Goal: Transaction & Acquisition: Purchase product/service

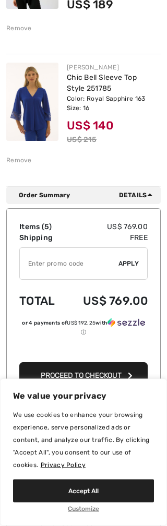
scroll to position [626, 0]
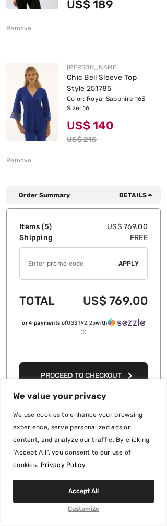
click at [85, 375] on span "Proceed to Checkout" at bounding box center [81, 375] width 81 height 9
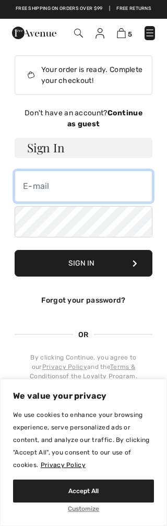
click at [44, 186] on input "email" at bounding box center [84, 186] width 138 height 31
type input "charlenemccallister18@gmail.com"
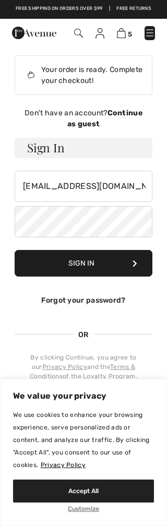
click at [127, 112] on strong "Continue as guest" at bounding box center [104, 118] width 75 height 20
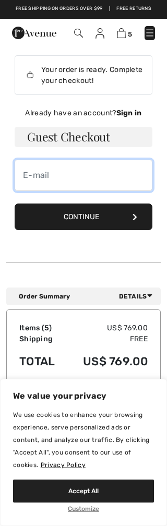
click at [33, 176] on input "email" at bounding box center [84, 175] width 138 height 31
type input "charlenemccallister18@gmail.com"
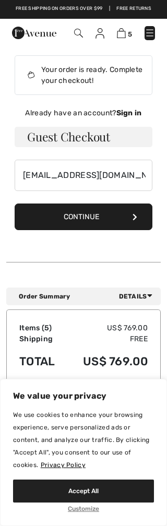
click at [79, 211] on button "Continue" at bounding box center [84, 216] width 138 height 27
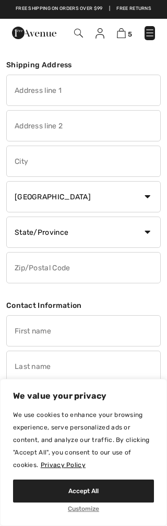
click at [29, 88] on input "text" at bounding box center [83, 90] width 154 height 31
type input "C"
type input "8644 N Morning Glory Rd"
click at [37, 161] on input "text" at bounding box center [83, 161] width 154 height 31
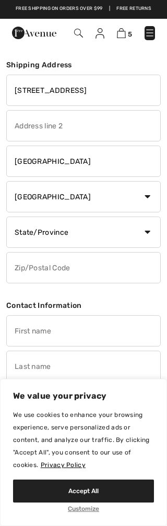
click at [109, 192] on select "Country Canada United States Afghanistan Aland Islands Albania Algeria American…" at bounding box center [83, 196] width 154 height 31
type input "Paradise Valley"
select select "US"
click at [123, 229] on select "State/Province Alabama Alaska American Samoa Arizona Arkansas California Colora…" at bounding box center [83, 231] width 154 height 31
select select "AZ"
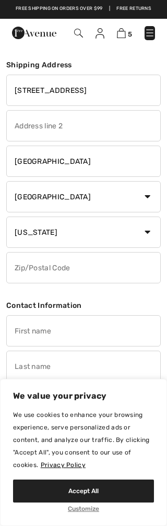
click at [46, 269] on input "text" at bounding box center [83, 267] width 154 height 31
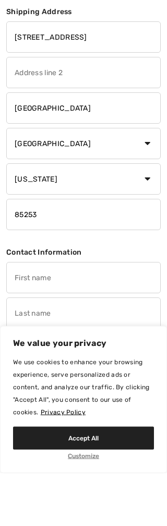
type input "85253"
click at [33, 315] on input "text" at bounding box center [83, 330] width 154 height 31
type input "Charlene"
click at [38, 351] on input "text" at bounding box center [83, 366] width 154 height 31
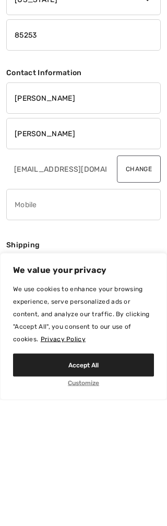
scroll to position [128, 0]
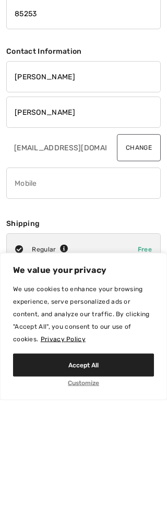
type input "McCallister"
click at [35, 294] on input "phone" at bounding box center [83, 309] width 154 height 31
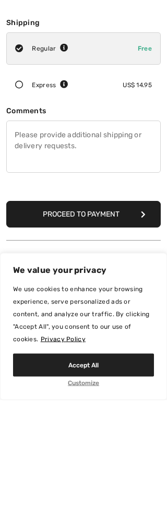
scroll to position [330, 0]
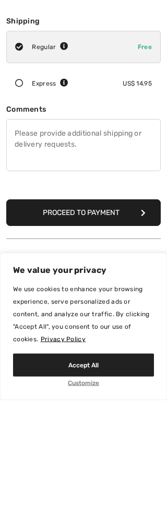
type input "5025944847"
click at [80, 325] on button "Proceed to Payment" at bounding box center [83, 338] width 154 height 27
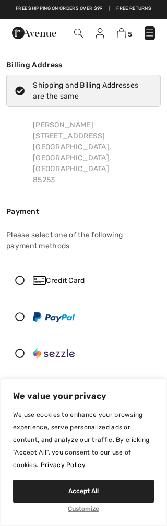
click at [23, 275] on icon at bounding box center [20, 279] width 26 height 9
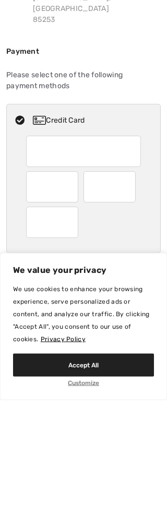
scroll to position [36, 0]
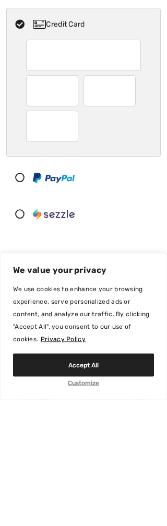
click at [125, 324] on div at bounding box center [79, 339] width 145 height 31
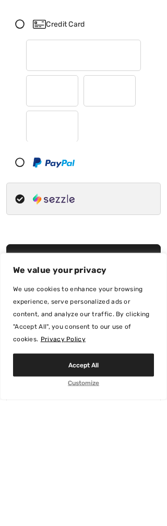
scroll to position [256, 0]
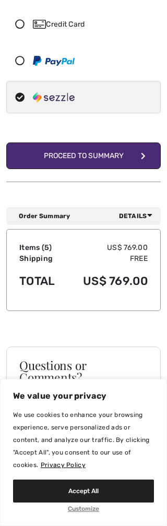
click at [75, 150] on div "Proceed to Summary" at bounding box center [84, 155] width 80 height 11
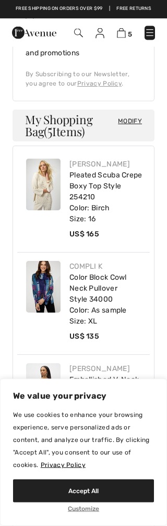
scroll to position [782, 0]
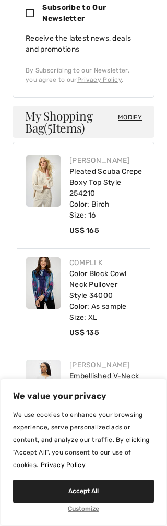
click at [97, 463] on span "View More" at bounding box center [83, 467] width 39 height 9
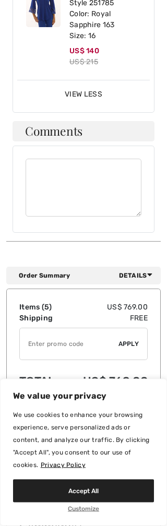
click at [78, 421] on button "Place Your Order" at bounding box center [83, 434] width 128 height 27
